Goal: Navigation & Orientation: Find specific page/section

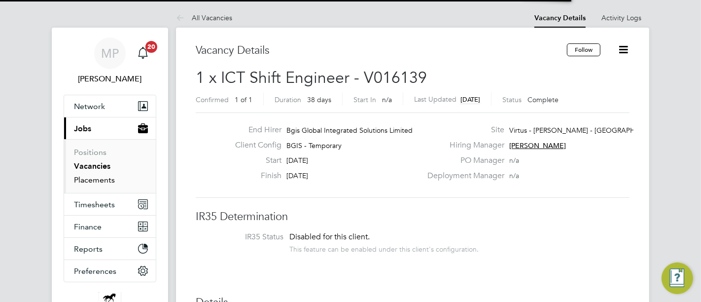
scroll to position [29, 86]
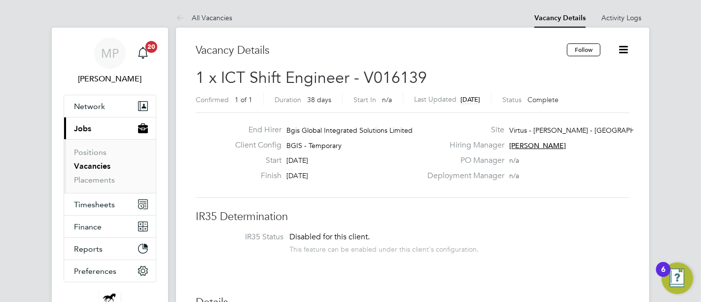
click at [94, 165] on link "Vacancies" at bounding box center [92, 165] width 36 height 9
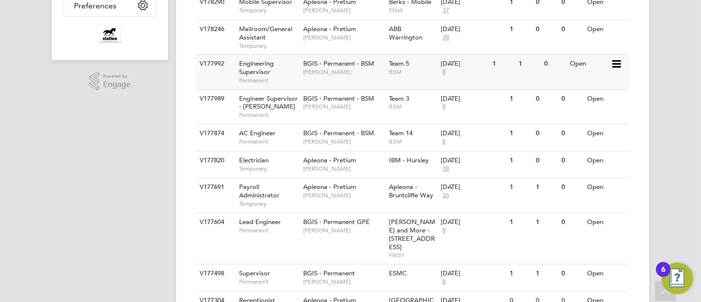
scroll to position [164, 0]
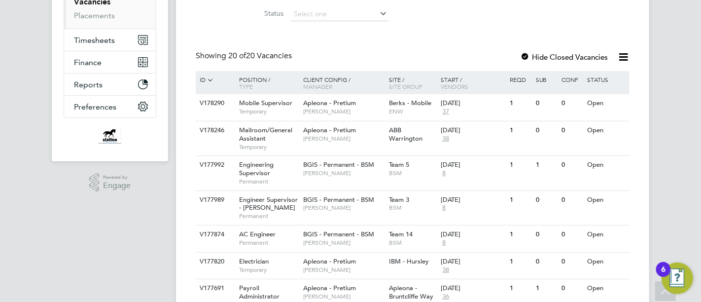
click at [202, 77] on div "ID" at bounding box center [214, 80] width 34 height 18
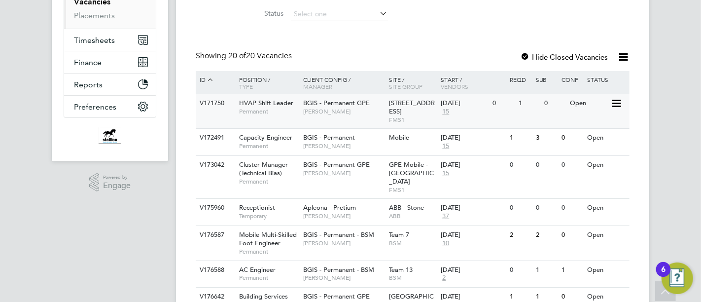
click at [403, 112] on span "[STREET_ADDRESS]" at bounding box center [412, 107] width 46 height 17
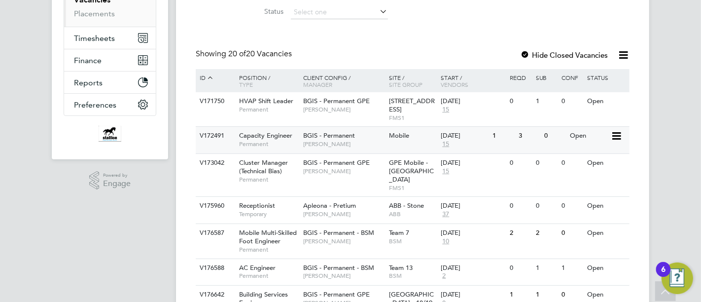
scroll to position [219, 0]
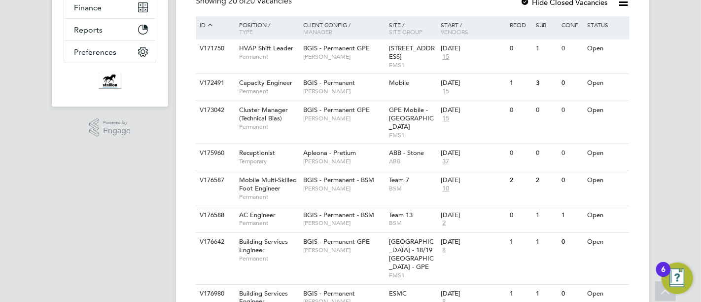
click at [203, 22] on div "ID" at bounding box center [214, 25] width 34 height 18
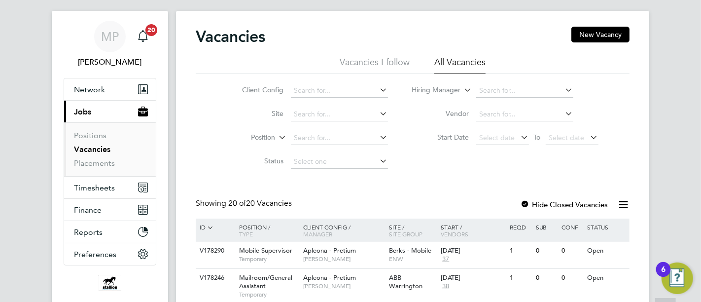
scroll to position [0, 0]
